Goal: Information Seeking & Learning: Learn about a topic

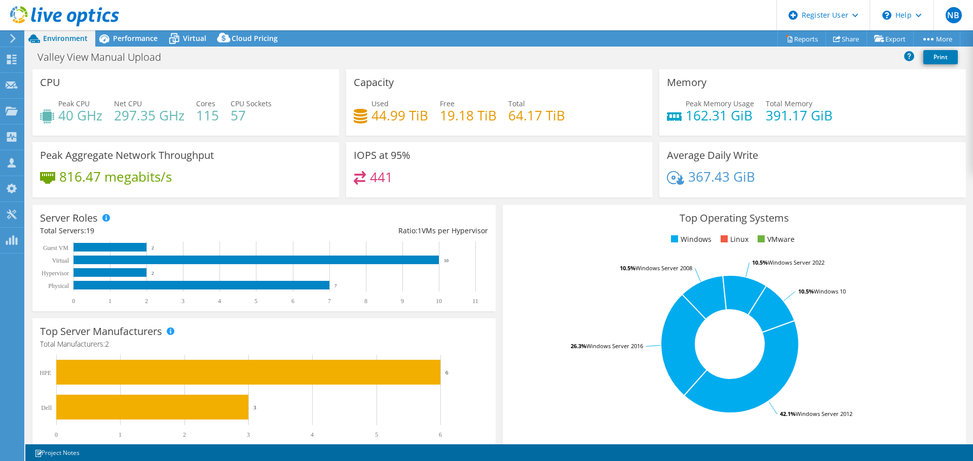
select select "USD"
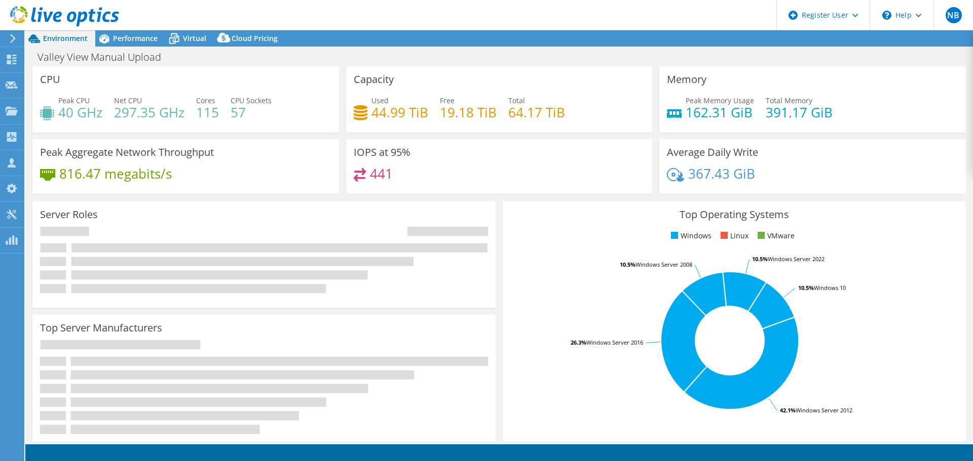
select select "USD"
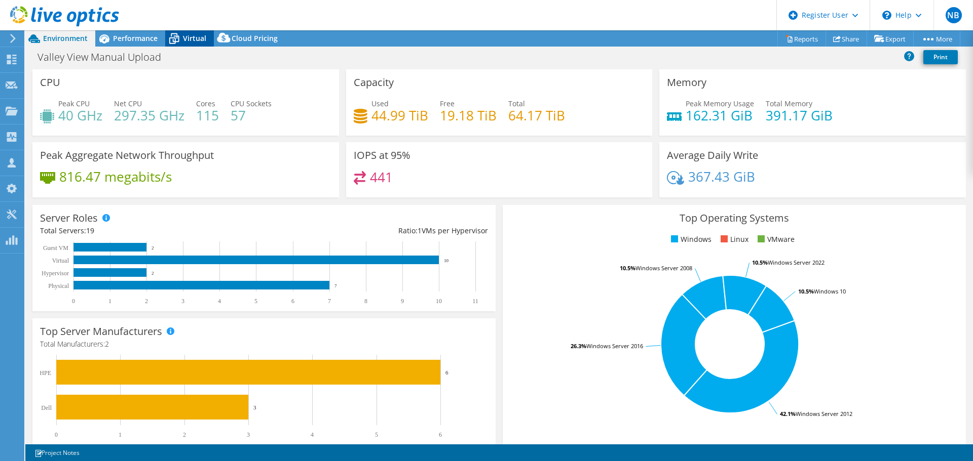
click at [188, 37] on span "Virtual" at bounding box center [194, 38] width 23 height 10
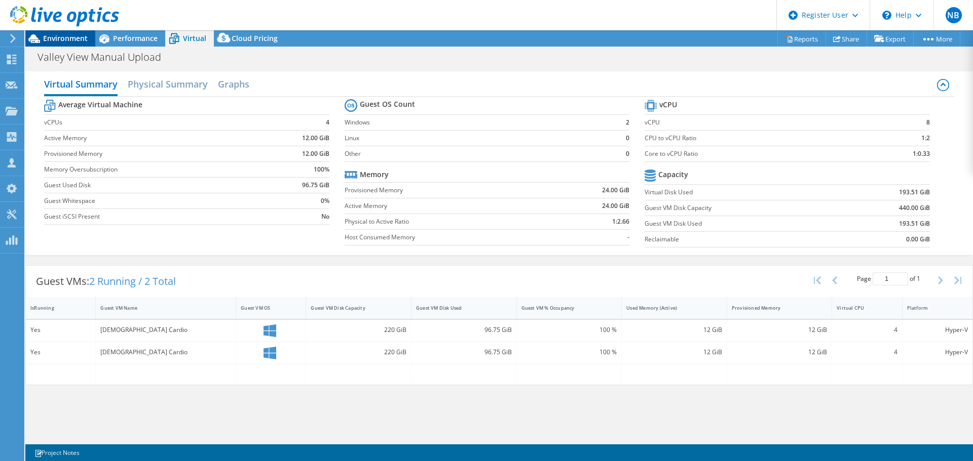
click at [68, 35] on span "Environment" at bounding box center [65, 38] width 45 height 10
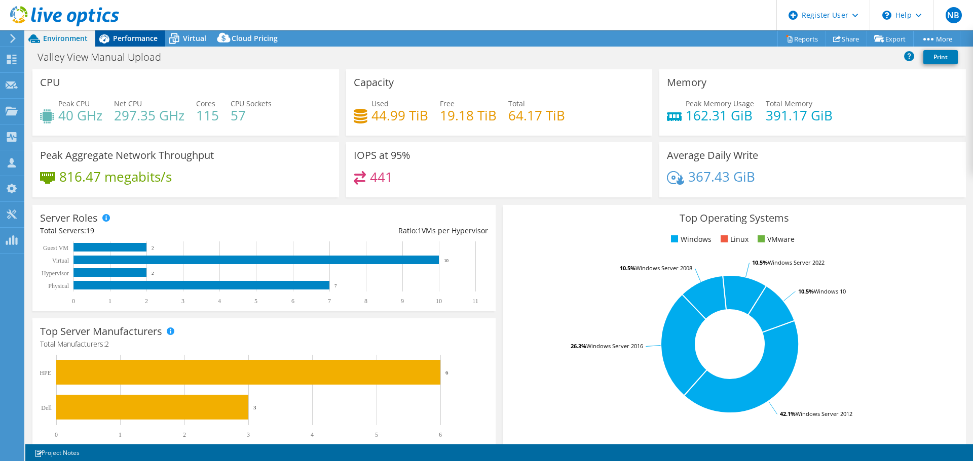
click at [133, 40] on span "Performance" at bounding box center [135, 38] width 45 height 10
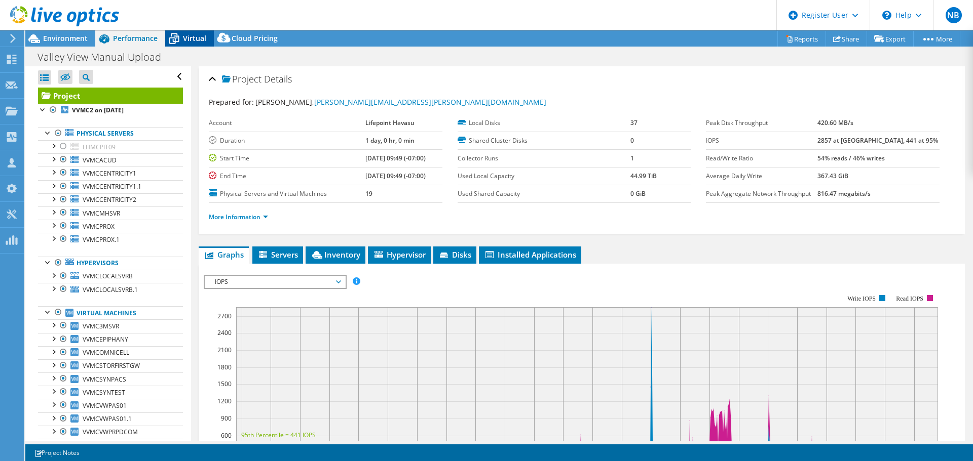
click at [193, 36] on span "Virtual" at bounding box center [194, 38] width 23 height 10
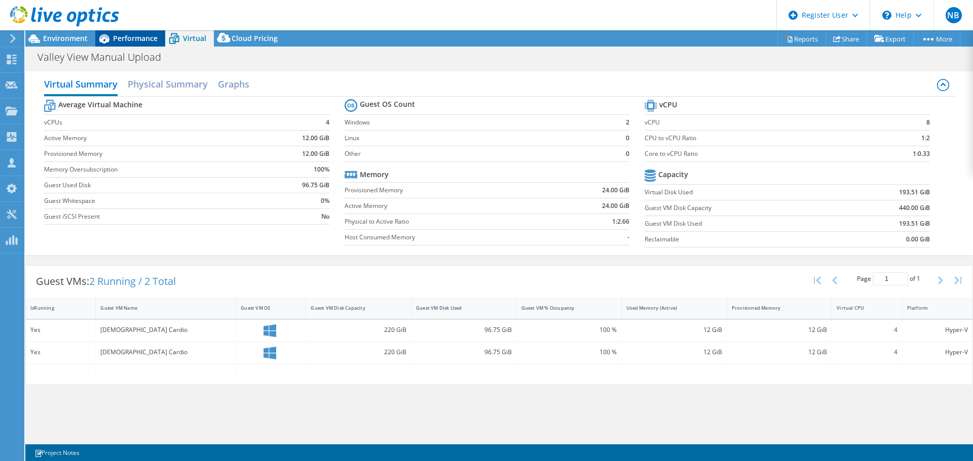
click at [130, 35] on span "Performance" at bounding box center [135, 38] width 45 height 10
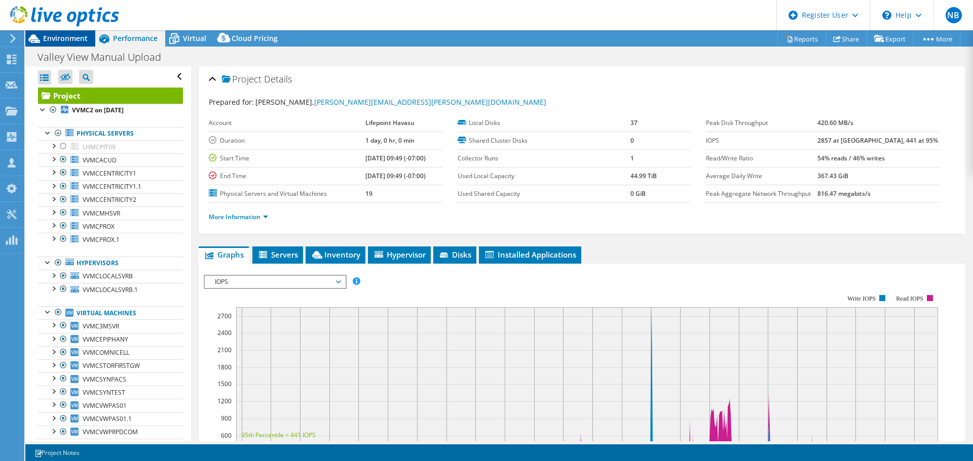
click at [62, 37] on span "Environment" at bounding box center [65, 38] width 45 height 10
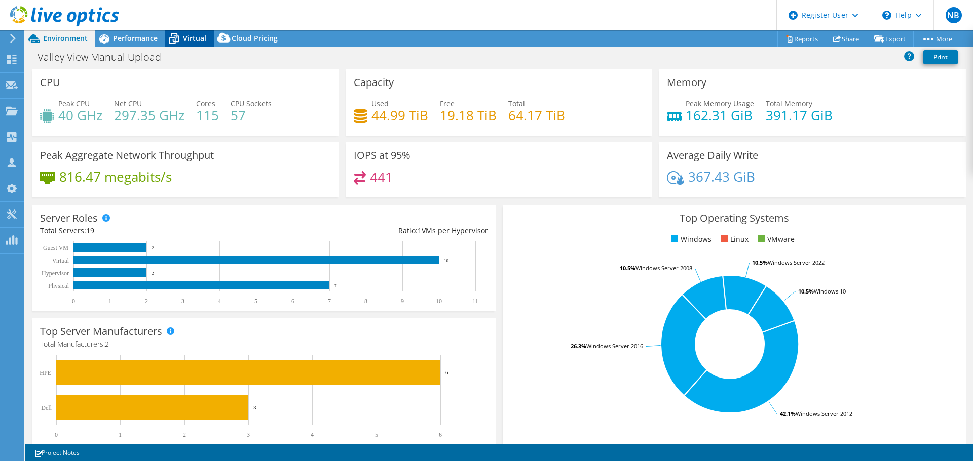
click at [190, 36] on span "Virtual" at bounding box center [194, 38] width 23 height 10
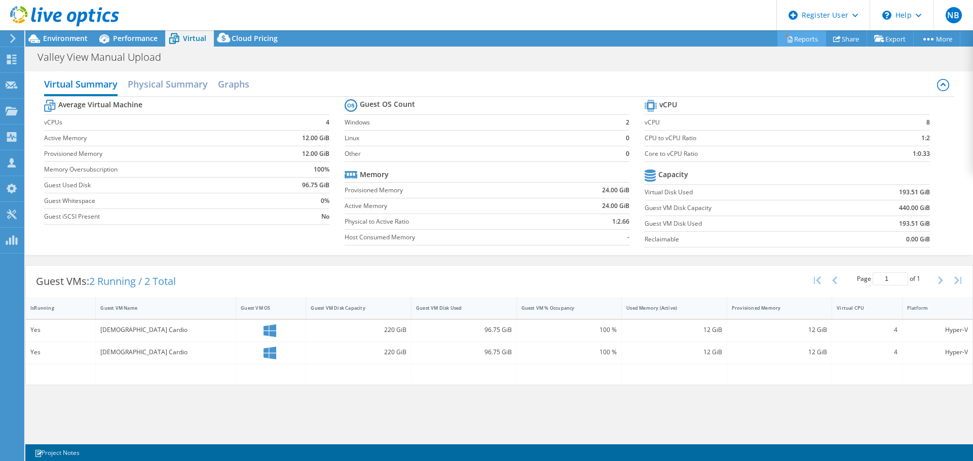
click at [804, 33] on link "Reports" at bounding box center [801, 39] width 49 height 16
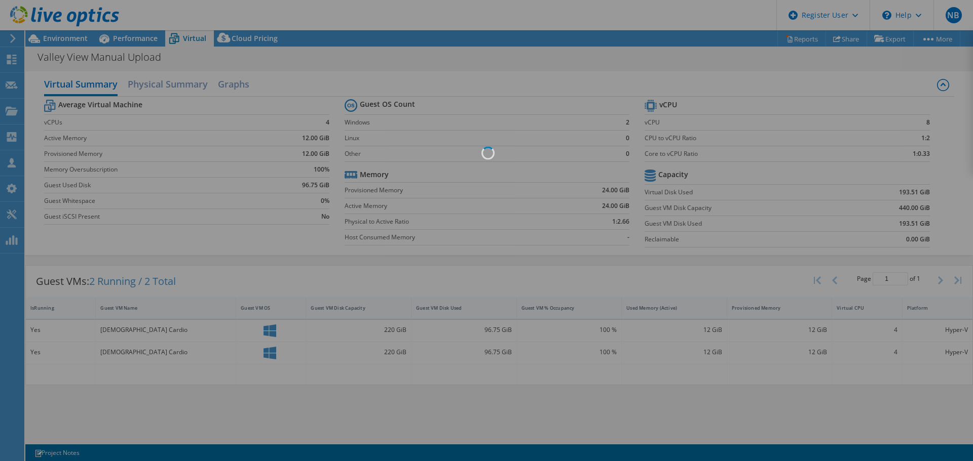
click at [396, 81] on div at bounding box center [486, 230] width 973 height 461
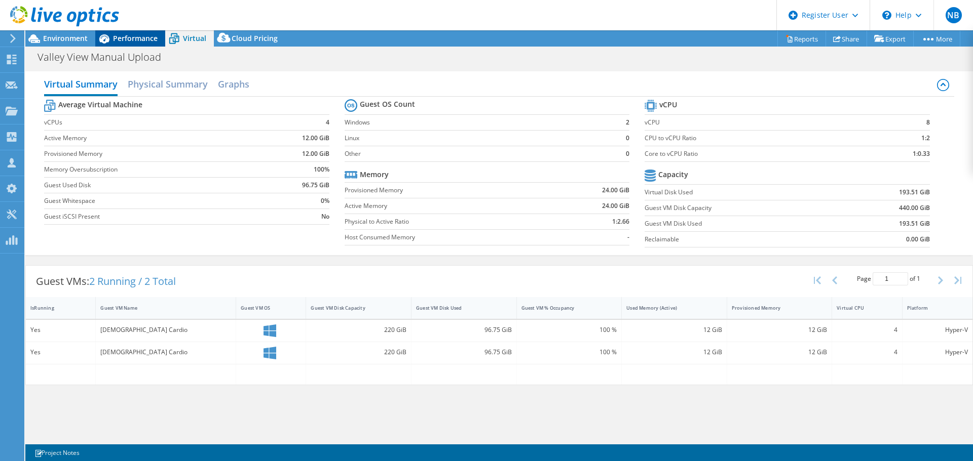
click at [148, 41] on span "Performance" at bounding box center [135, 38] width 45 height 10
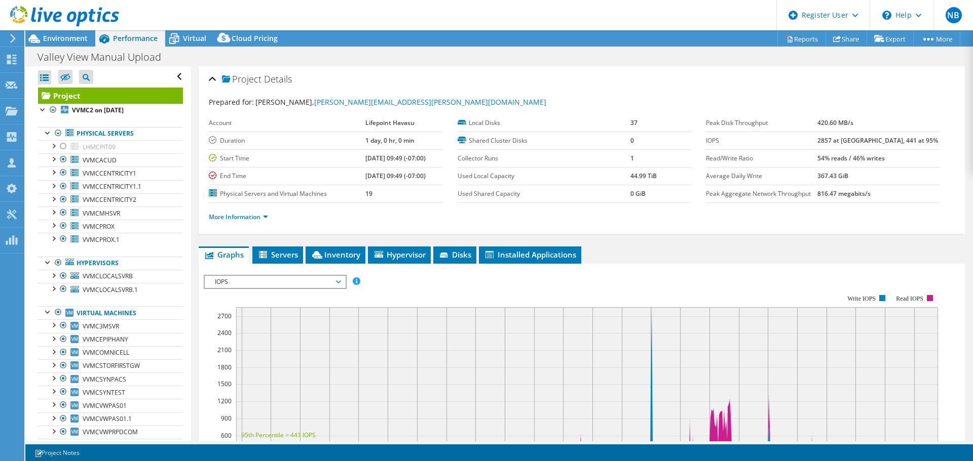
scroll to position [33, 0]
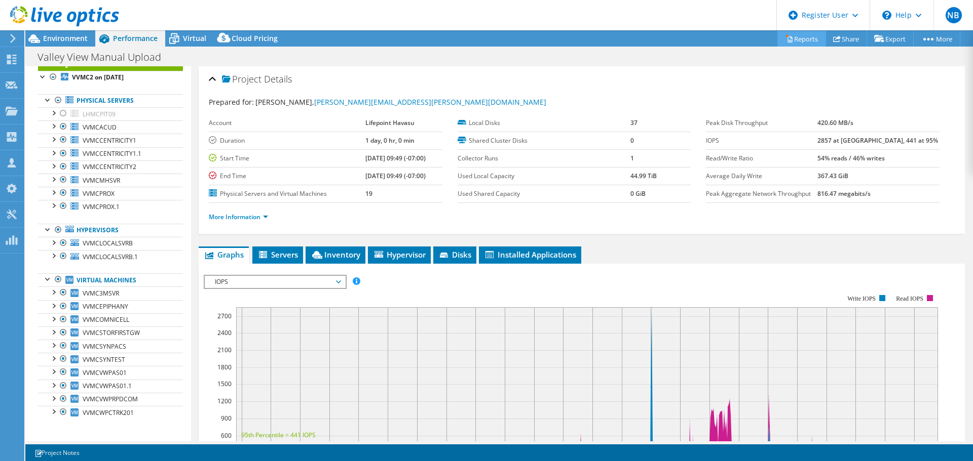
click at [794, 40] on link "Reports" at bounding box center [801, 39] width 49 height 16
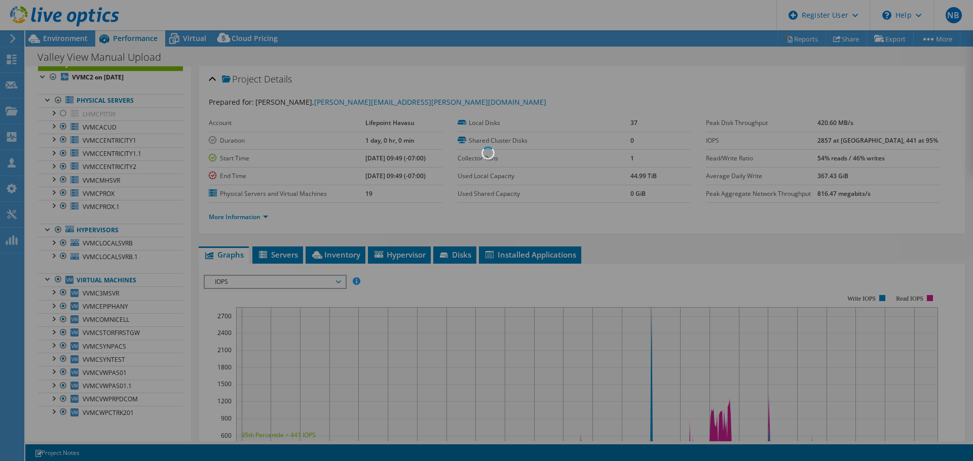
click at [190, 38] on div at bounding box center [486, 230] width 973 height 461
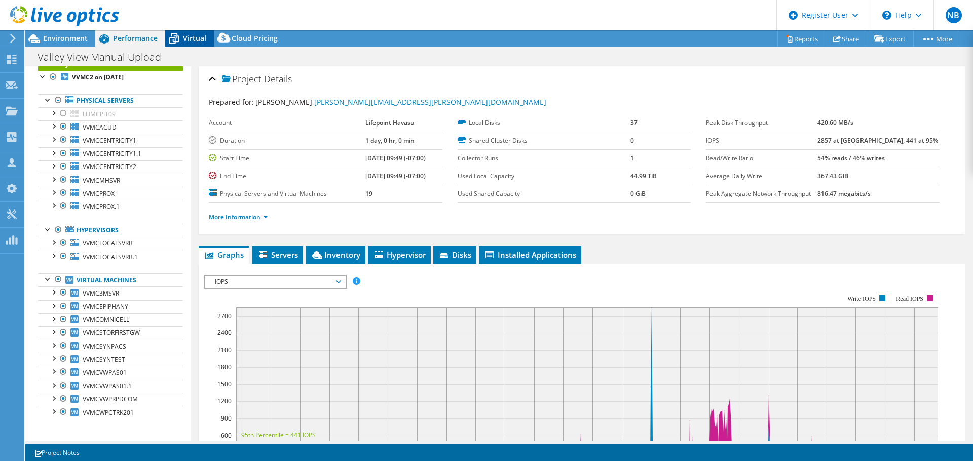
click at [187, 34] on span "Virtual" at bounding box center [194, 38] width 23 height 10
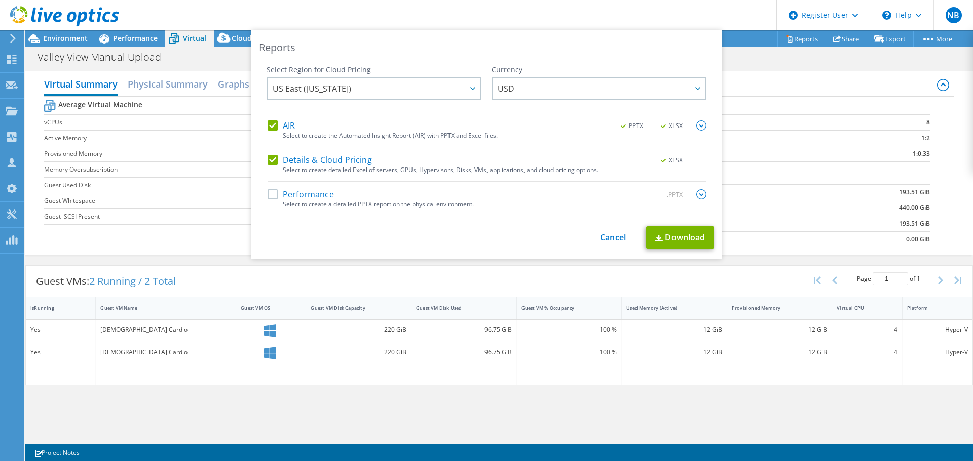
click at [613, 237] on link "Cancel" at bounding box center [613, 238] width 26 height 10
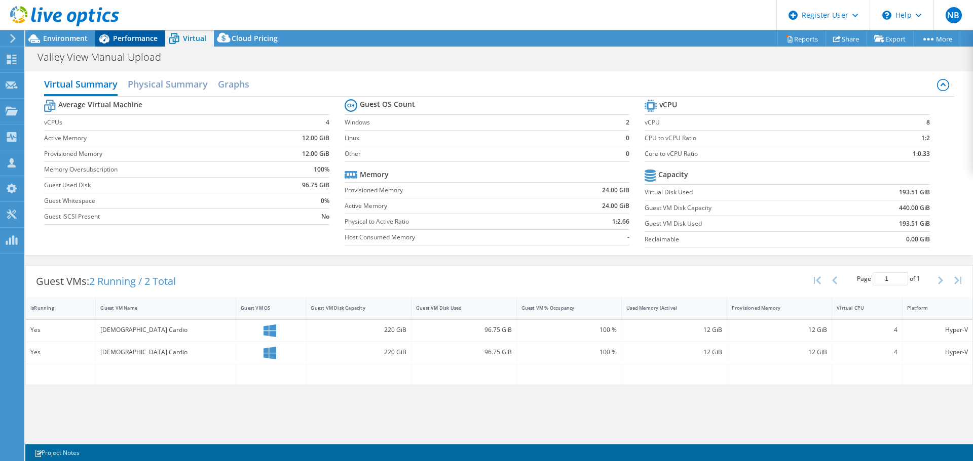
click at [127, 43] on div "Performance" at bounding box center [130, 38] width 70 height 16
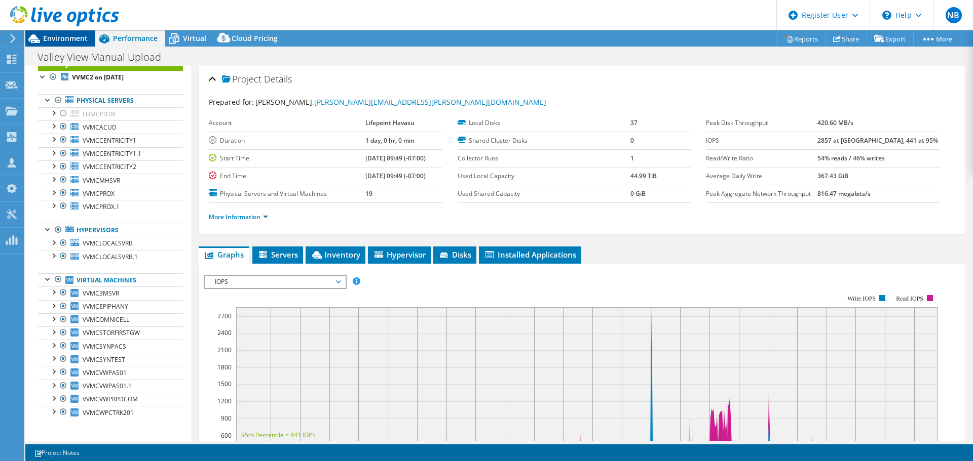
click at [66, 40] on span "Environment" at bounding box center [65, 38] width 45 height 10
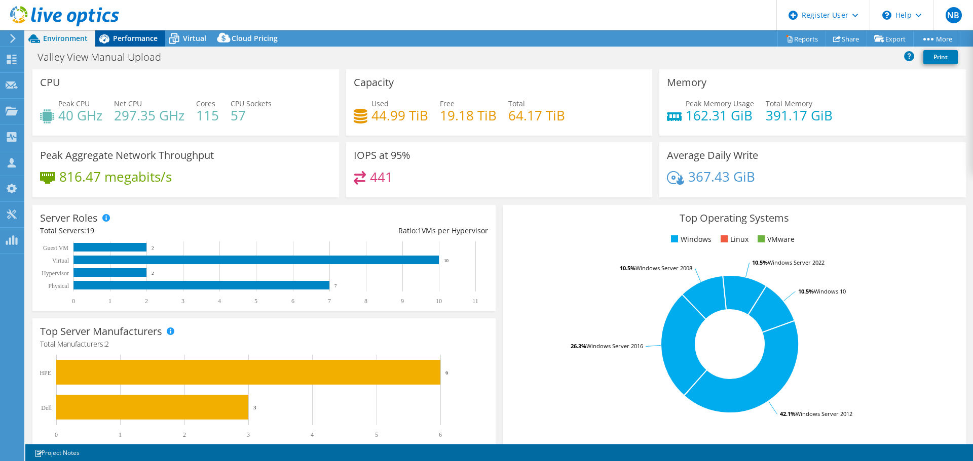
click at [129, 40] on span "Performance" at bounding box center [135, 38] width 45 height 10
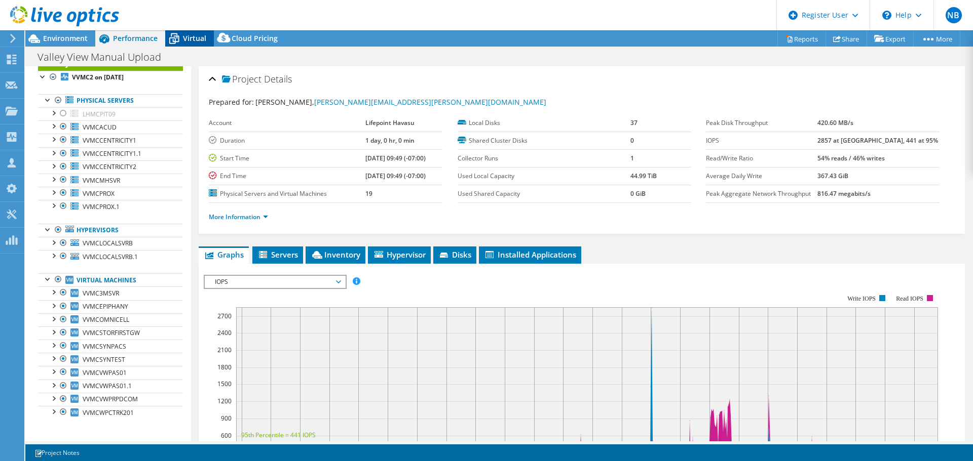
click at [190, 42] on span "Virtual" at bounding box center [194, 38] width 23 height 10
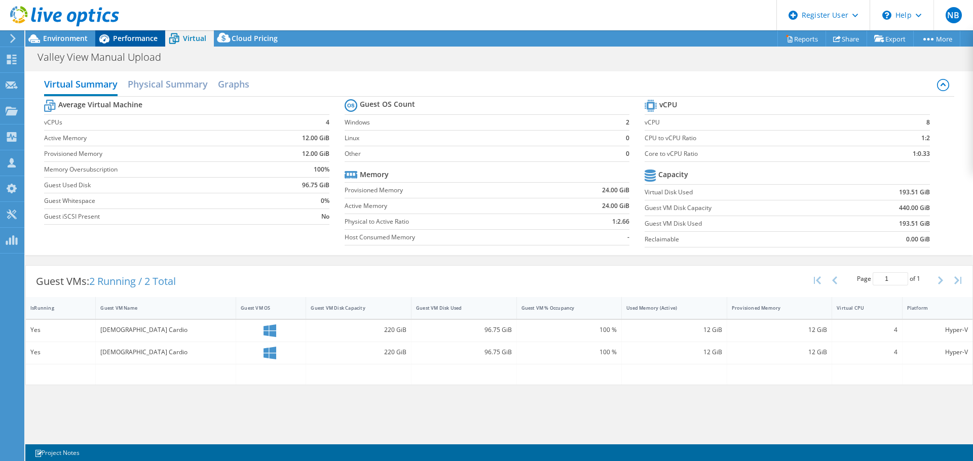
click at [141, 40] on span "Performance" at bounding box center [135, 38] width 45 height 10
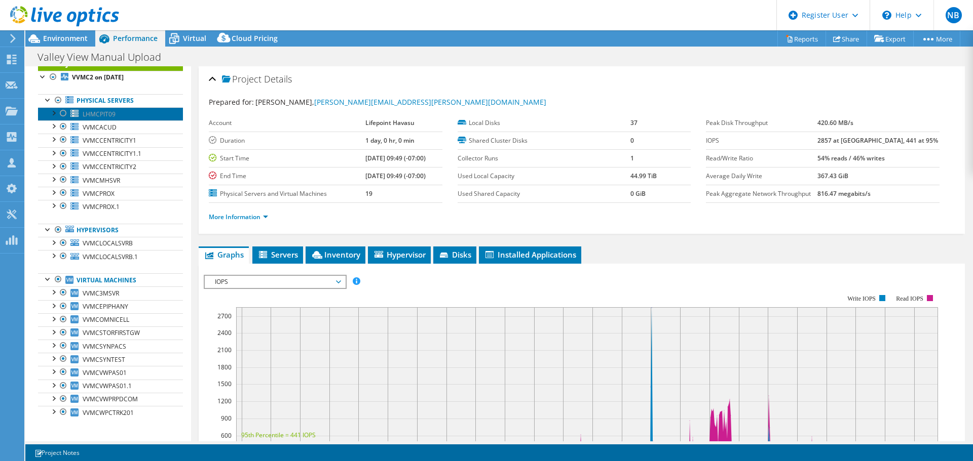
click at [100, 115] on span "LHMCPIT09" at bounding box center [99, 114] width 33 height 9
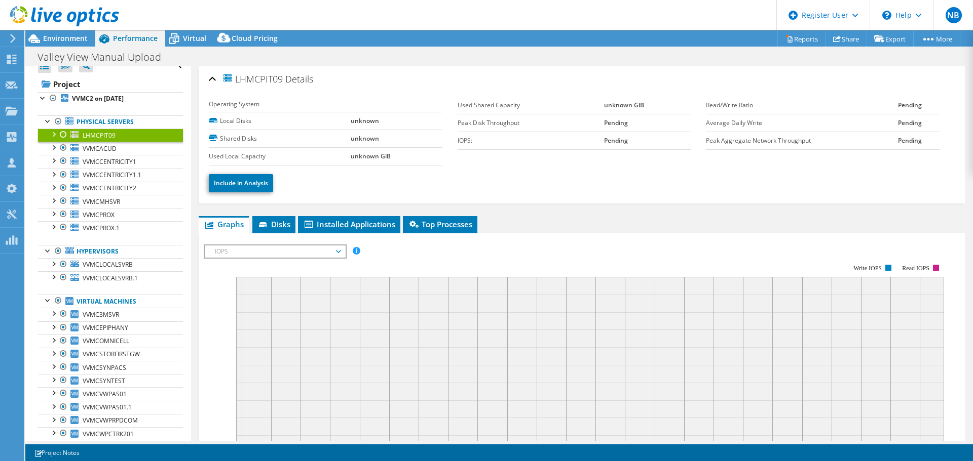
scroll to position [0, 0]
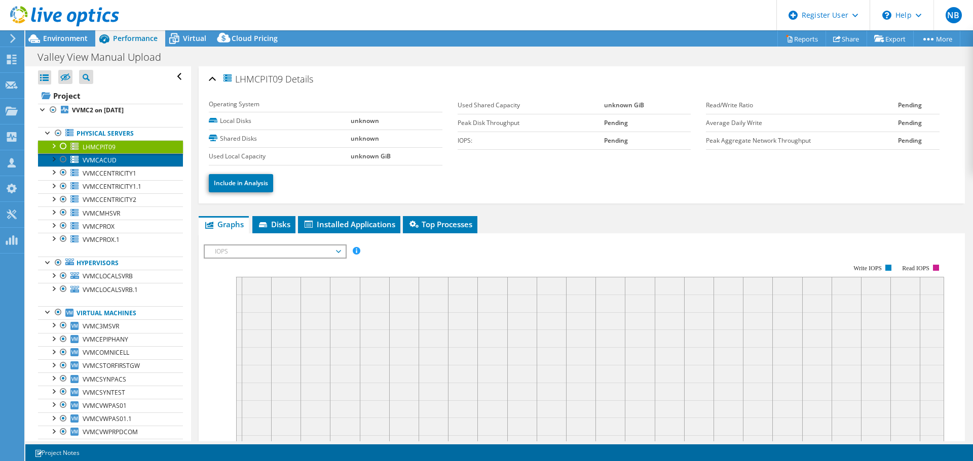
click at [108, 161] on span "VVMCACUD" at bounding box center [100, 160] width 34 height 9
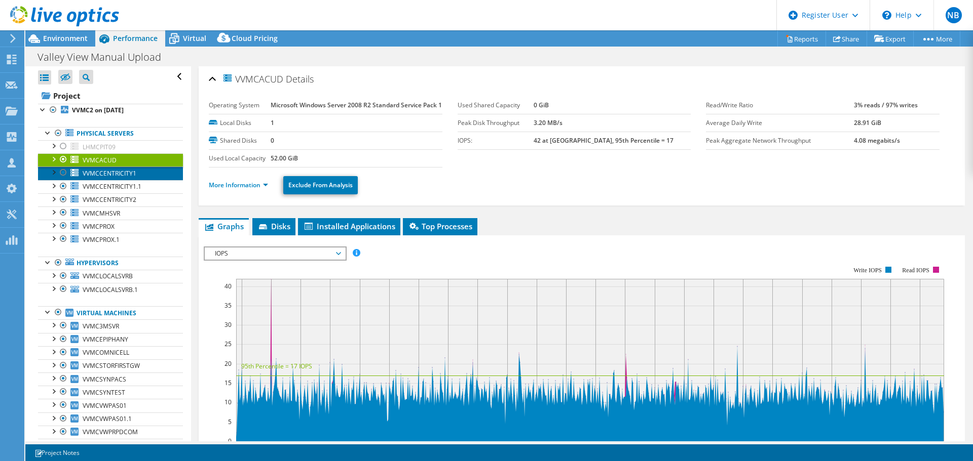
click at [108, 174] on span "VVMCCENTRICITY1" at bounding box center [110, 173] width 54 height 9
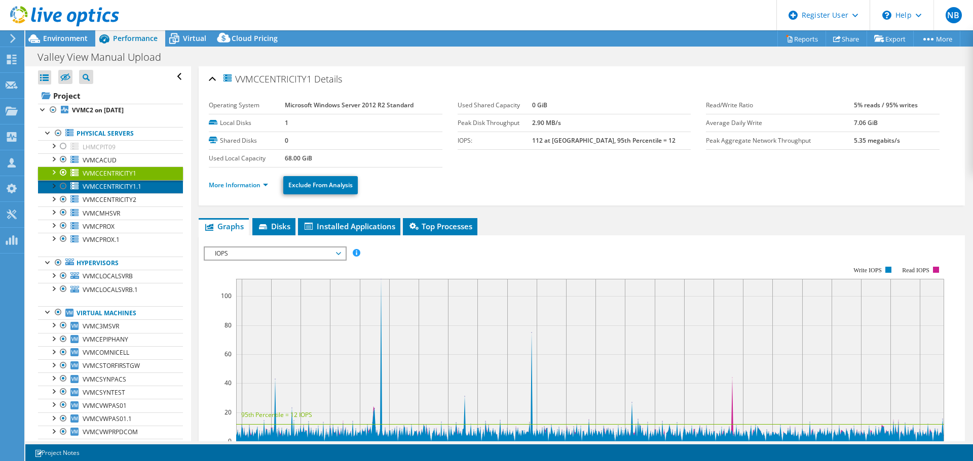
click at [119, 187] on span "VVMCCENTRICITY1.1" at bounding box center [112, 186] width 59 height 9
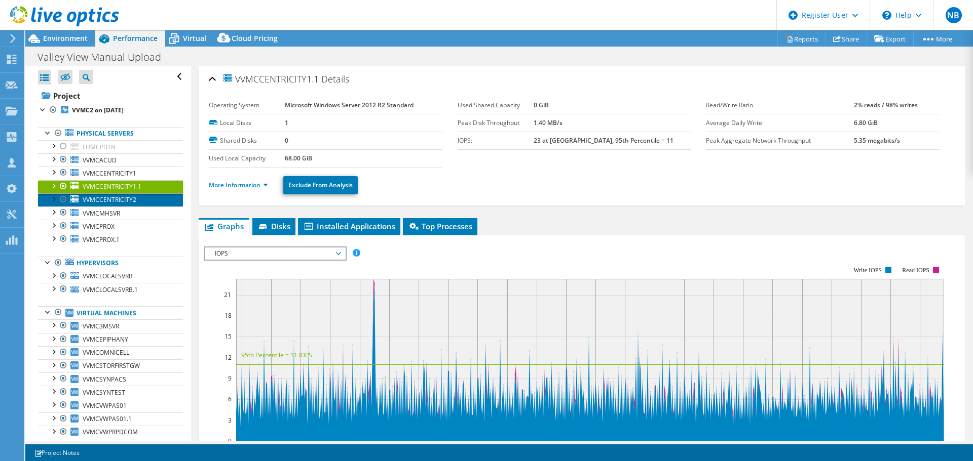
click at [120, 200] on span "VVMCCENTRICITY2" at bounding box center [110, 200] width 54 height 9
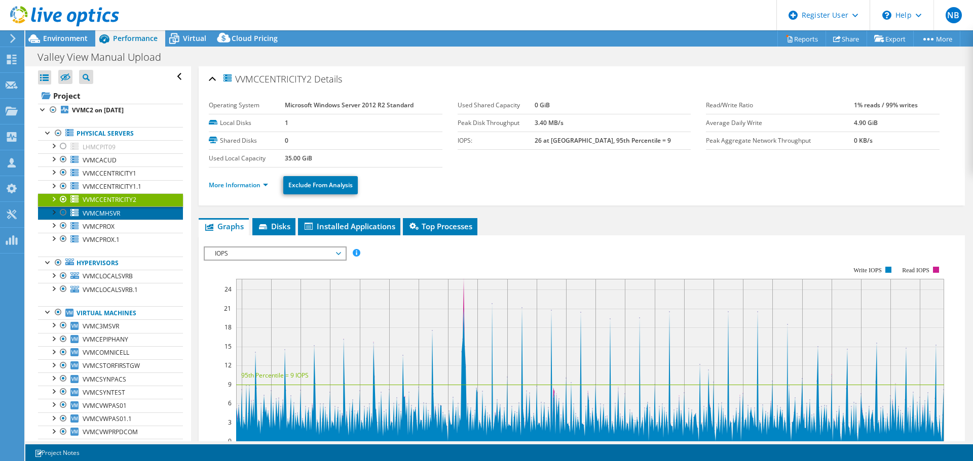
click at [108, 215] on span "VVMCMHSVR" at bounding box center [101, 213] width 37 height 9
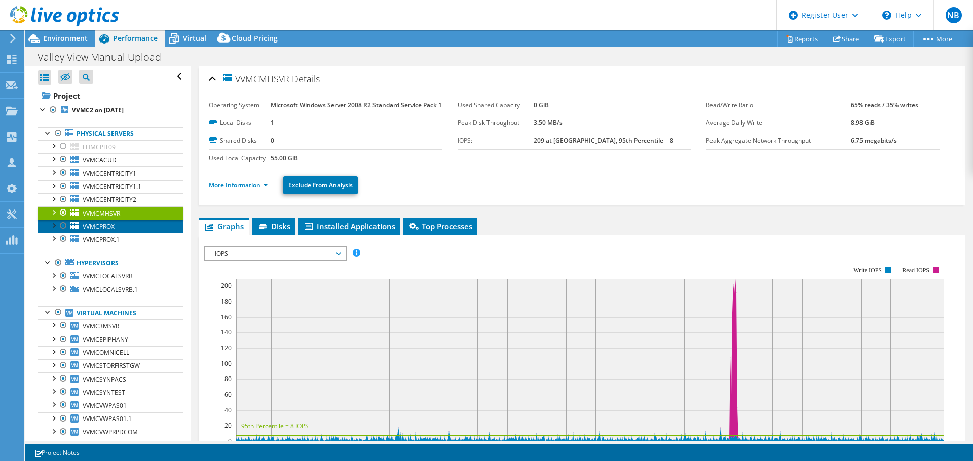
click at [108, 225] on span "VVMCPROX" at bounding box center [99, 226] width 32 height 9
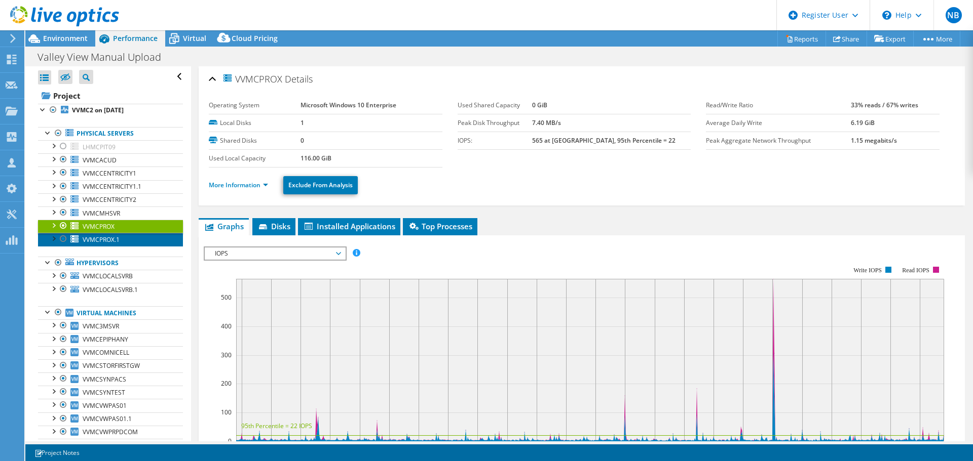
click at [111, 240] on span "VVMCPROX.1" at bounding box center [101, 240] width 37 height 9
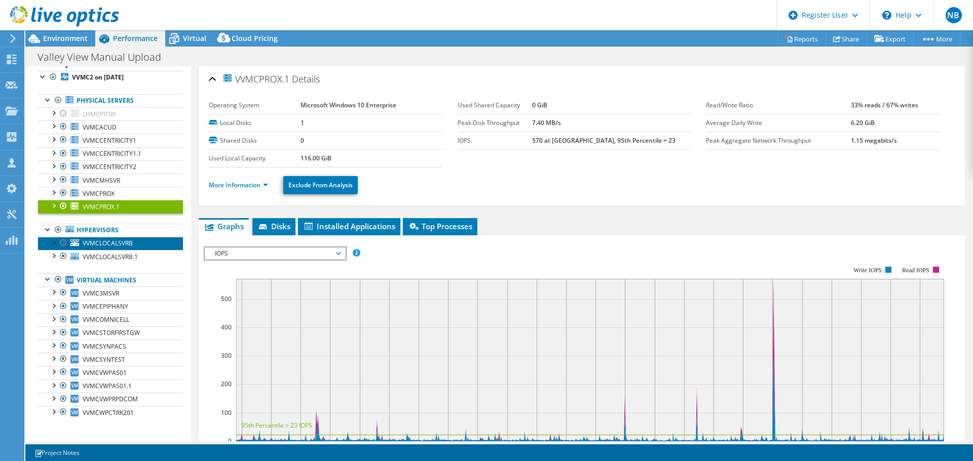
click at [121, 244] on span "VVMCLOCALSVRB" at bounding box center [108, 243] width 50 height 9
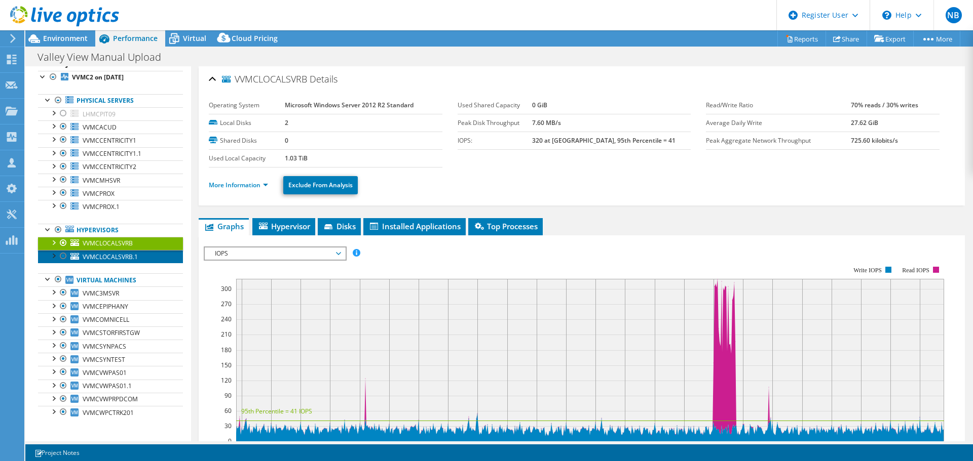
click at [128, 257] on span "VVMCLOCALSVRB.1" at bounding box center [110, 257] width 55 height 9
click at [128, 243] on span "VVMCLOCALSVRB" at bounding box center [108, 243] width 50 height 9
click at [228, 187] on link "More Information" at bounding box center [238, 185] width 59 height 9
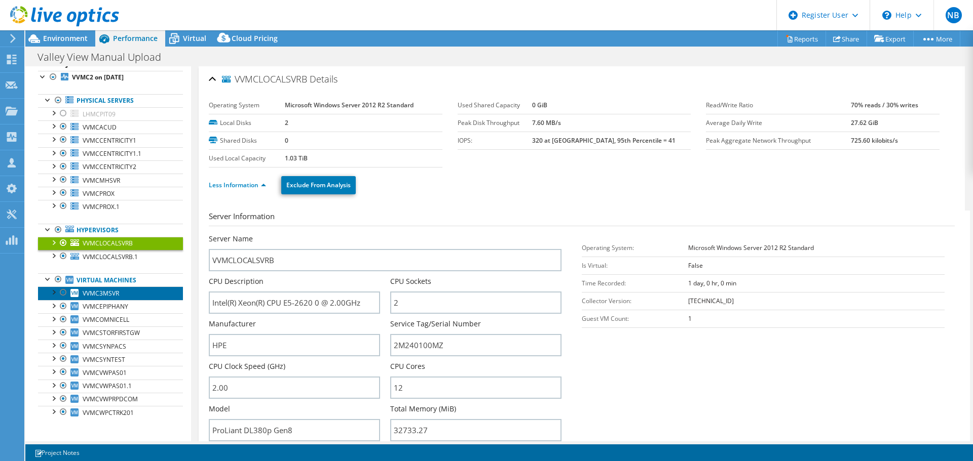
click at [105, 291] on span "VVMC3MSVR" at bounding box center [101, 293] width 36 height 9
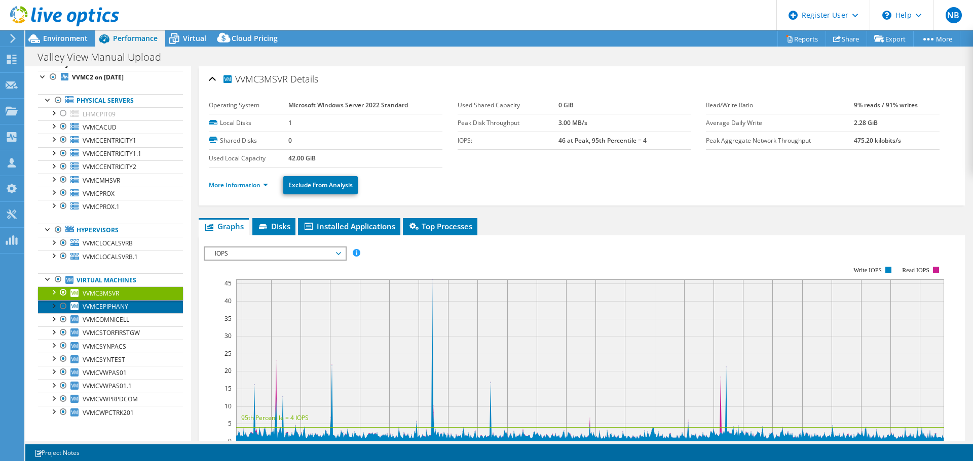
click at [111, 304] on span "VVMCEPIPHANY" at bounding box center [106, 306] width 46 height 9
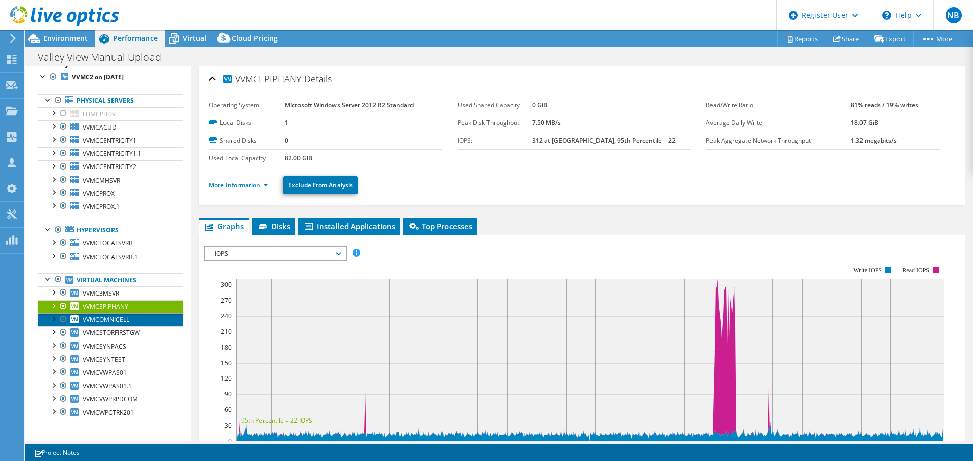
click at [125, 321] on span "VVMCOMNICELL" at bounding box center [106, 320] width 47 height 9
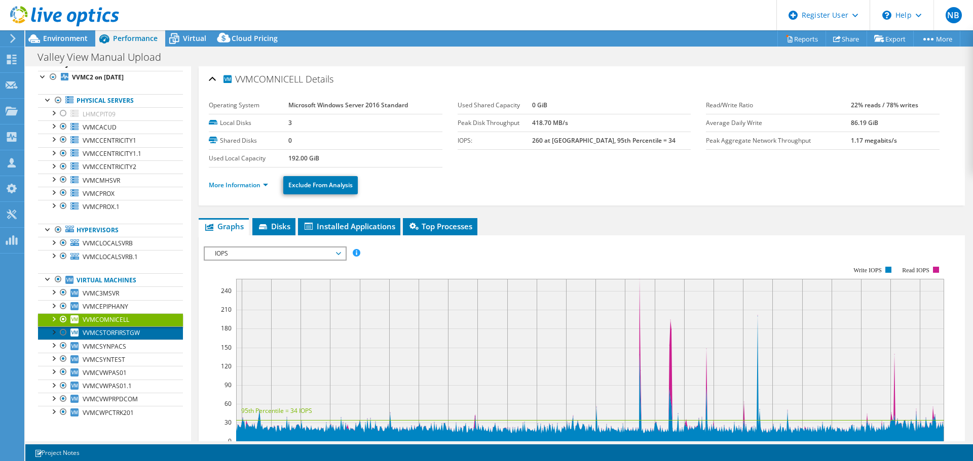
click at [124, 334] on span "VVMCSTORFIRSTGW" at bounding box center [111, 333] width 57 height 9
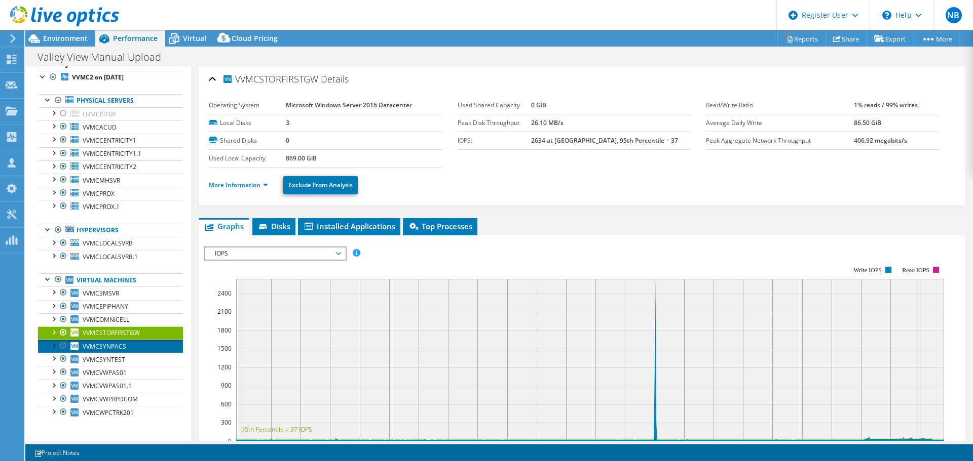
click at [122, 346] on span "VVMCSYNPACS" at bounding box center [105, 346] width 44 height 9
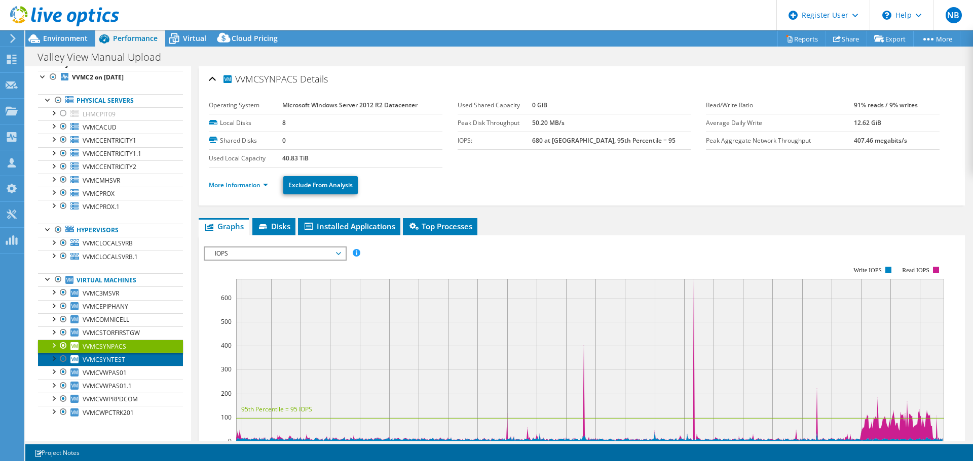
click at [114, 357] on span "VVMCSYNTEST" at bounding box center [104, 360] width 43 height 9
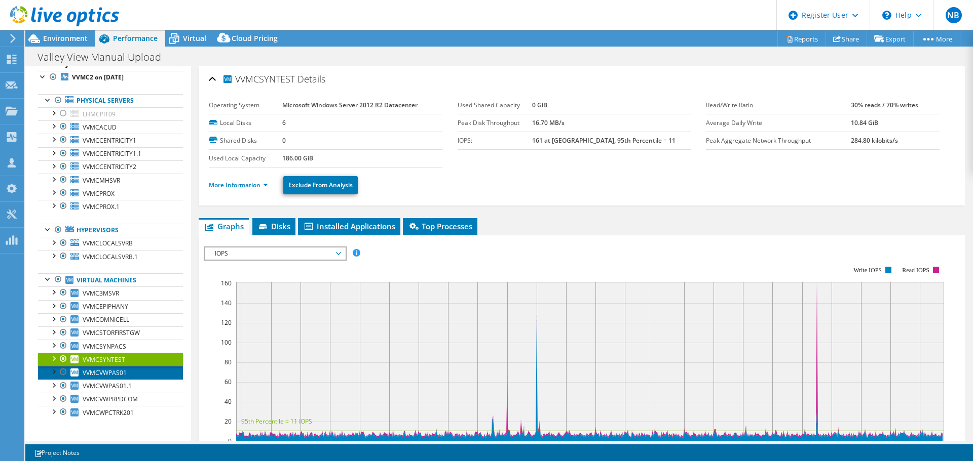
click at [112, 372] on span "VVMCVWPAS01" at bounding box center [105, 373] width 44 height 9
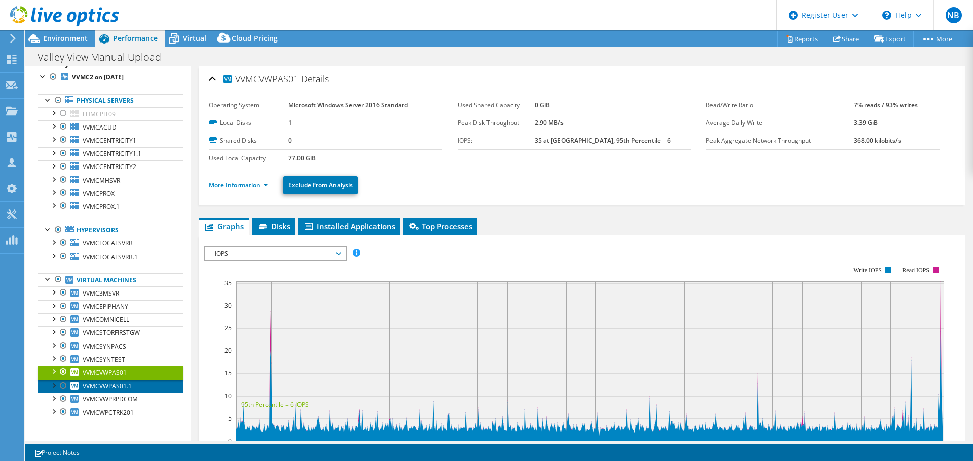
click at [112, 385] on span "VVMCVWPAS01.1" at bounding box center [107, 386] width 49 height 9
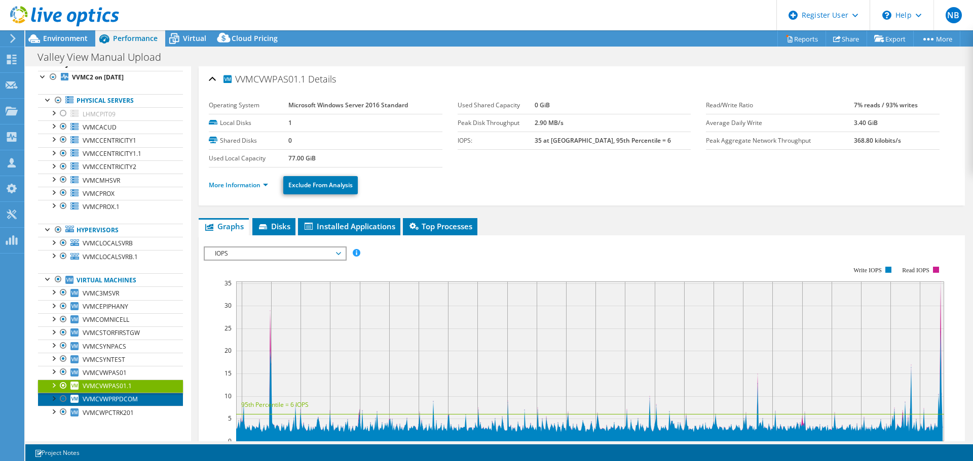
click at [119, 399] on span "VVMCVWPRPDCOM" at bounding box center [110, 399] width 55 height 9
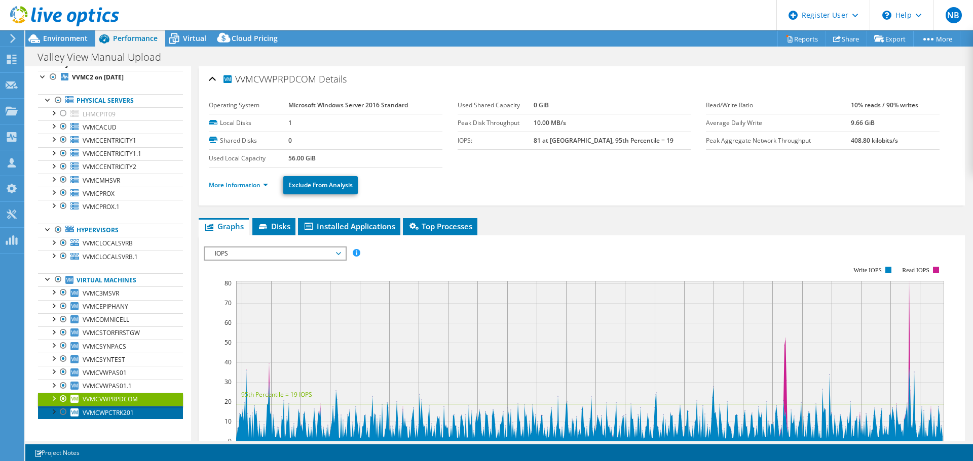
click at [118, 413] on span "VVMCWPCTRK201" at bounding box center [108, 413] width 51 height 9
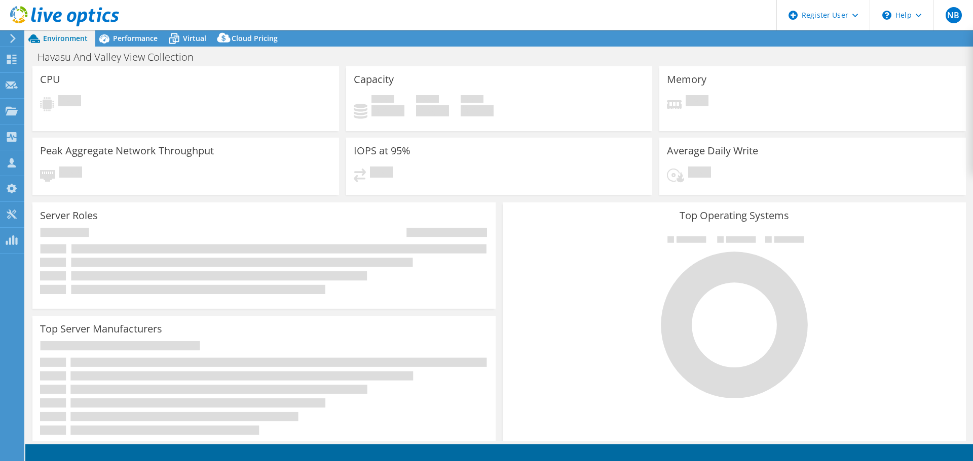
select select "USD"
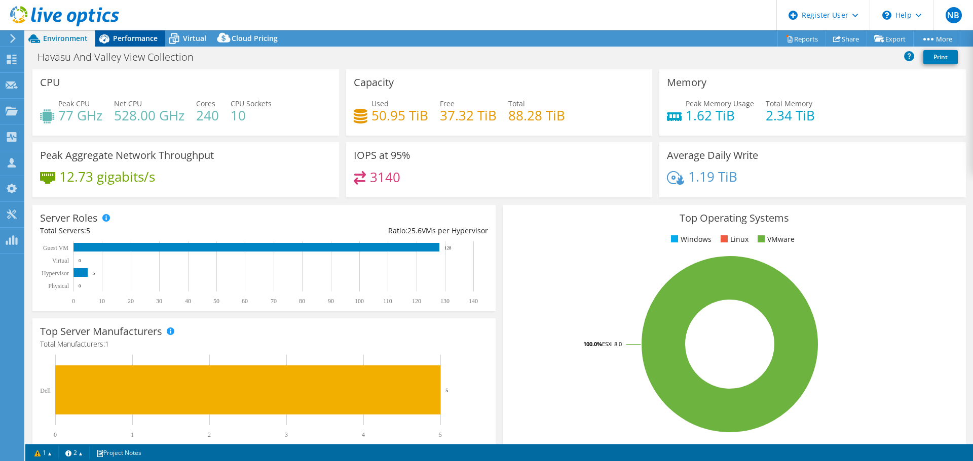
click at [143, 38] on span "Performance" at bounding box center [135, 38] width 45 height 10
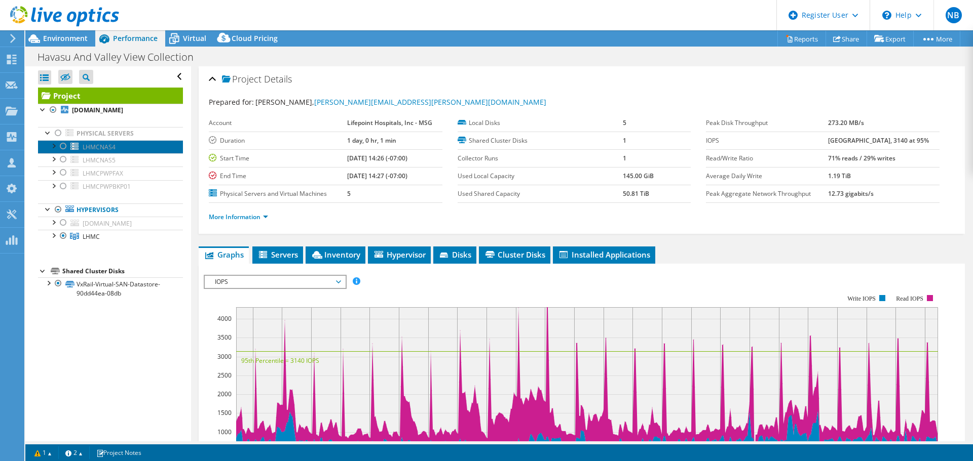
click at [104, 146] on span "LHMCNAS4" at bounding box center [99, 147] width 33 height 9
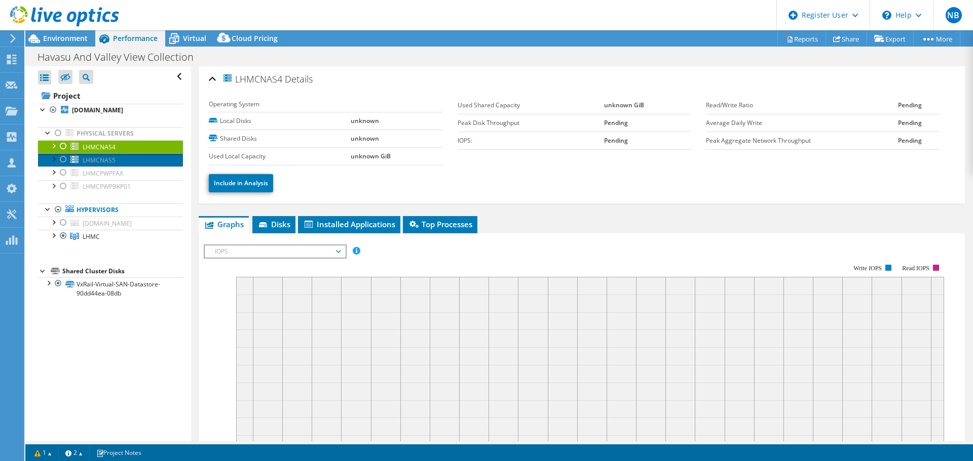
click at [106, 159] on span "LHMCNAS5" at bounding box center [99, 160] width 33 height 9
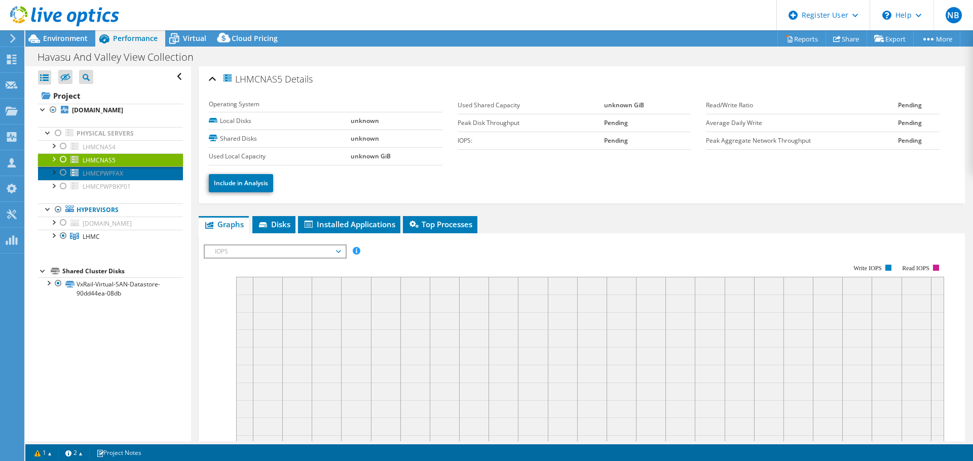
click at [113, 170] on span "LHMCPWPFAX" at bounding box center [103, 173] width 41 height 9
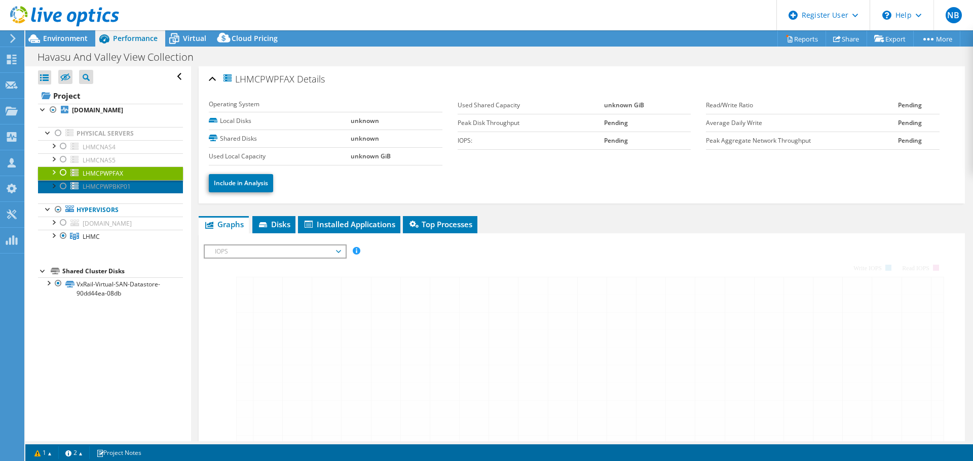
click at [120, 183] on span "LHMCPWPBKP01" at bounding box center [107, 186] width 48 height 9
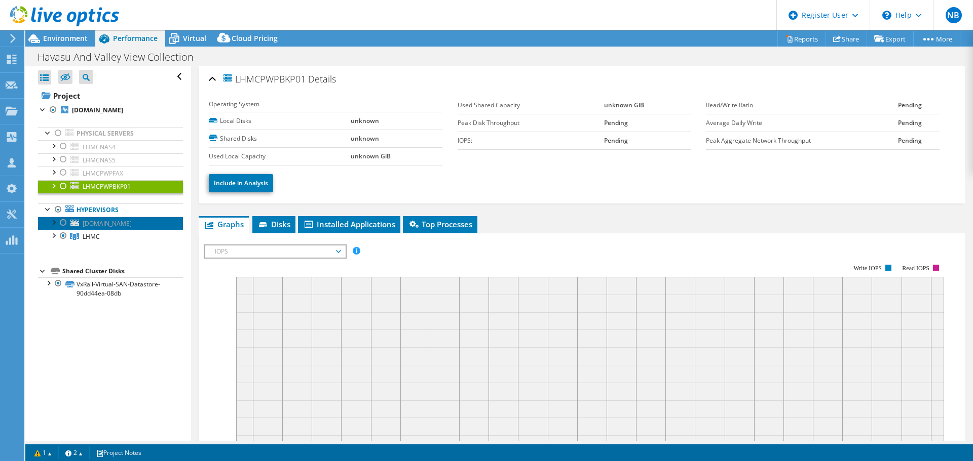
click at [132, 222] on span "lhmccpacsesx1.lpnt.corpad.net" at bounding box center [107, 223] width 49 height 9
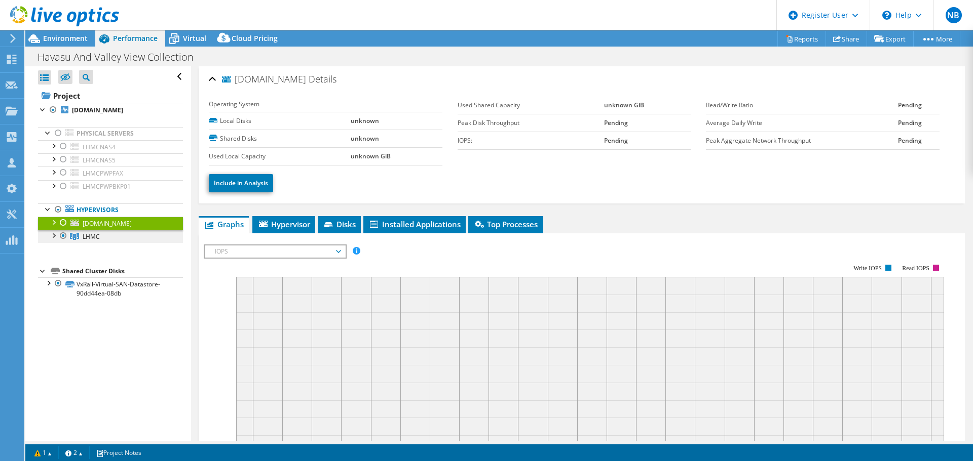
click at [93, 236] on span "LHMC" at bounding box center [91, 237] width 17 height 9
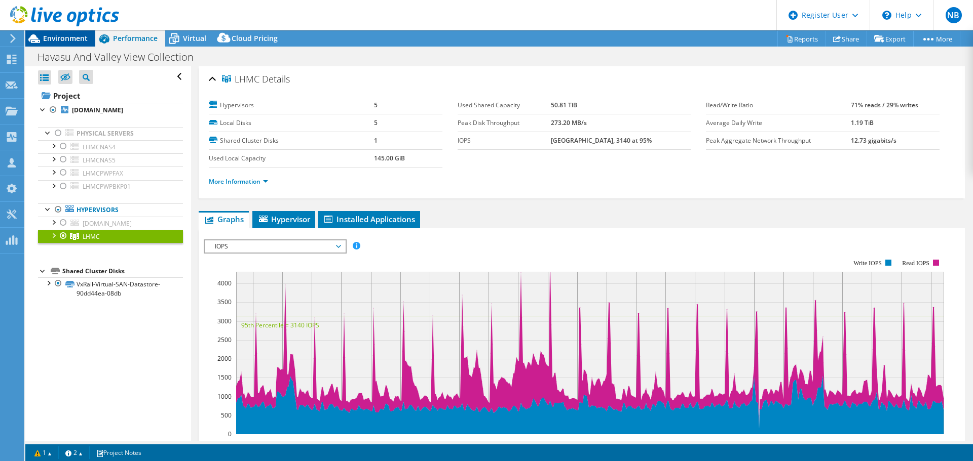
click at [73, 38] on span "Environment" at bounding box center [65, 38] width 45 height 10
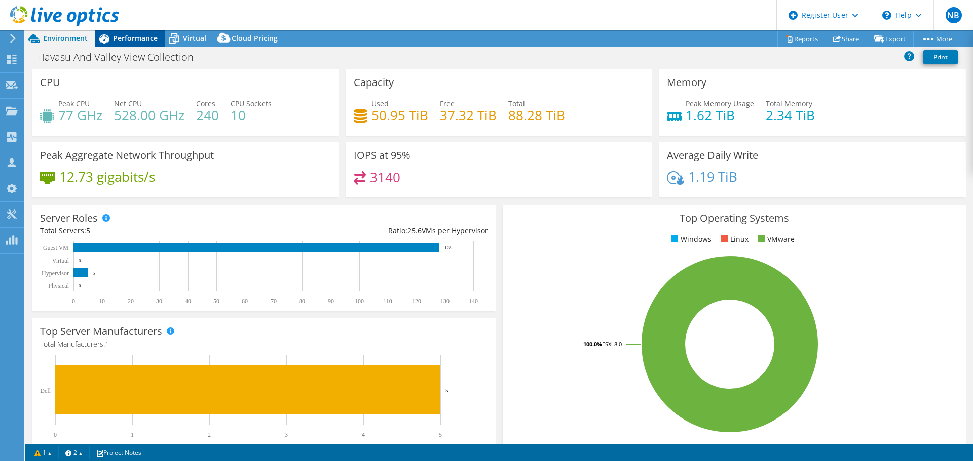
click at [129, 37] on span "Performance" at bounding box center [135, 38] width 45 height 10
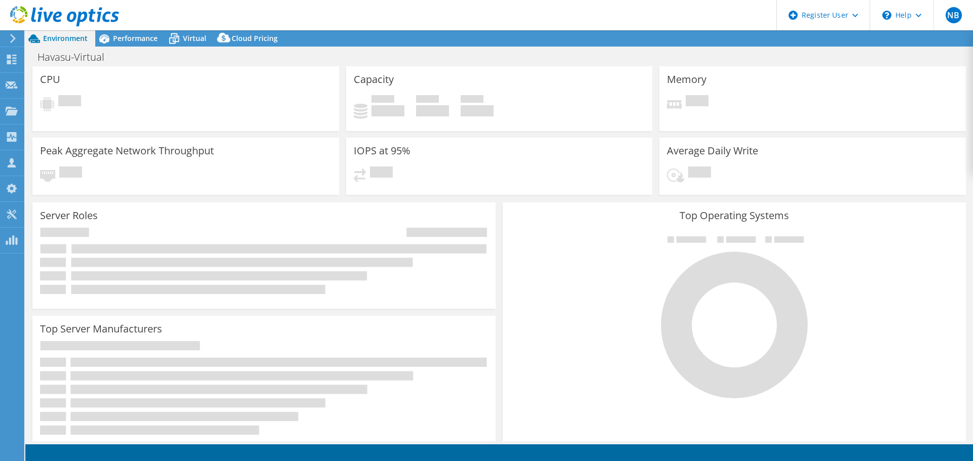
select select "USD"
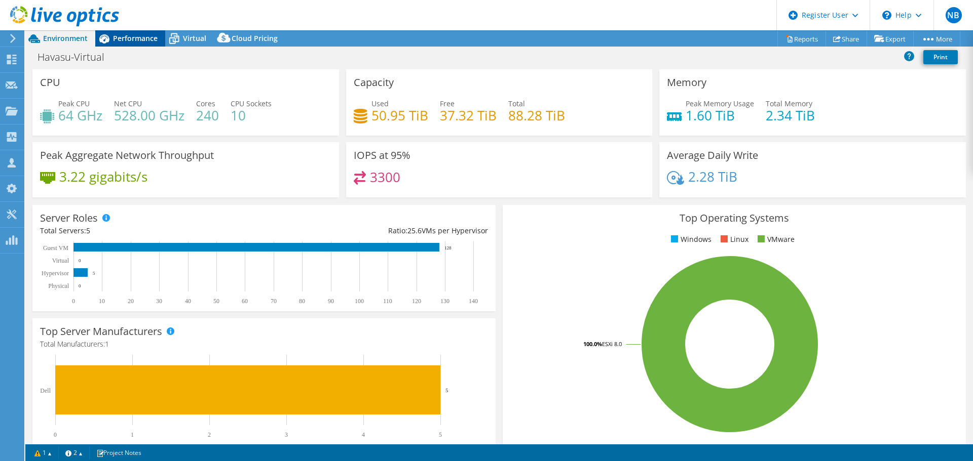
click at [136, 35] on span "Performance" at bounding box center [135, 38] width 45 height 10
